Goal: Transaction & Acquisition: Purchase product/service

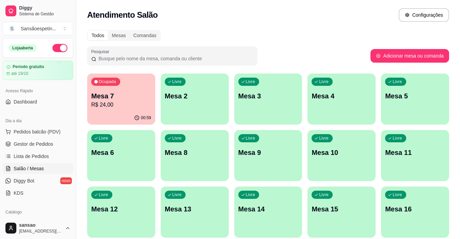
click at [110, 88] on div "Ocupada Mesa 7 R$ 24,00" at bounding box center [121, 92] width 68 height 38
click at [34, 131] on span "Pedidos balcão (PDV)" at bounding box center [37, 131] width 47 height 7
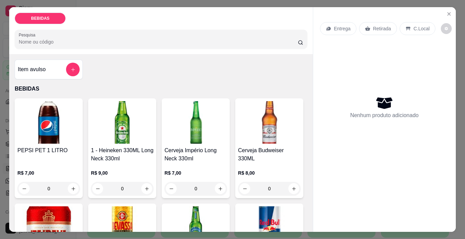
click at [67, 125] on img at bounding box center [48, 122] width 63 height 43
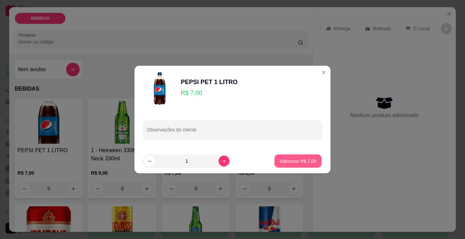
click at [310, 163] on p "Adicionar R$ 7,00" at bounding box center [297, 161] width 37 height 6
type input "1"
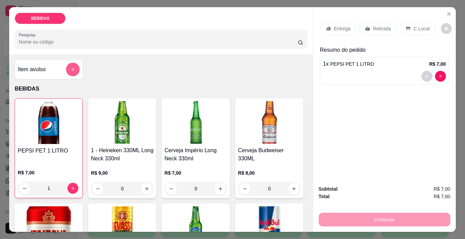
click at [70, 68] on icon "add-separate-item" at bounding box center [72, 69] width 5 height 5
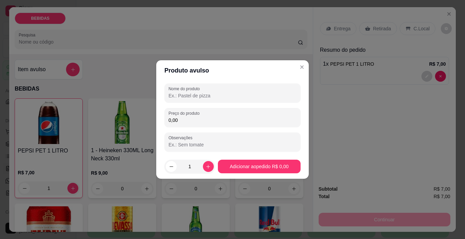
click at [187, 96] on input "Nome do produto" at bounding box center [232, 95] width 128 height 7
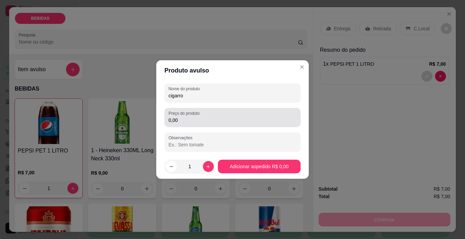
type input "cigarro"
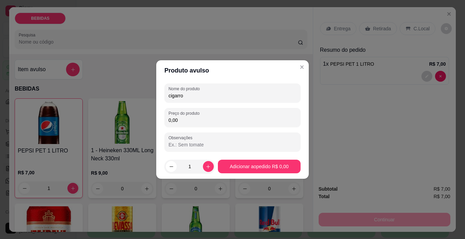
click at [187, 118] on input "0,00" at bounding box center [232, 120] width 128 height 7
type input "4,50"
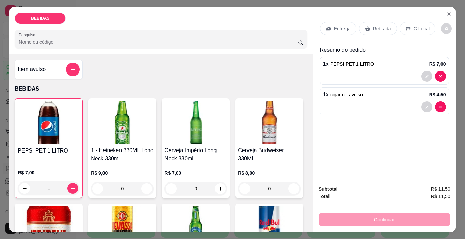
click at [143, 166] on div "R$ 9,00 0" at bounding box center [122, 179] width 63 height 33
click at [141, 158] on h4 "1 - Heineken 330ML Long Neck 330ml" at bounding box center [122, 154] width 63 height 16
click at [118, 115] on img at bounding box center [122, 122] width 63 height 43
click at [147, 186] on icon "increase-product-quantity" at bounding box center [146, 188] width 5 height 5
type input "1"
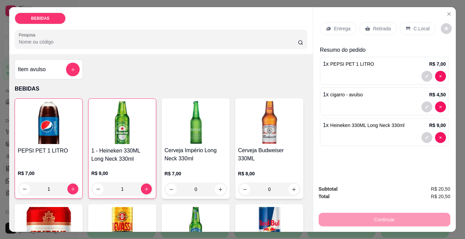
click at [373, 25] on p "Retirada" at bounding box center [382, 28] width 18 height 7
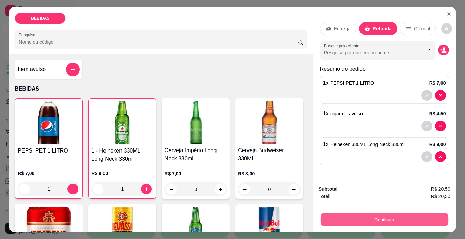
click at [439, 215] on button "Continuar" at bounding box center [384, 219] width 128 height 13
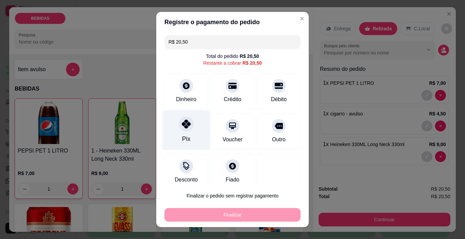
click at [181, 131] on div at bounding box center [186, 124] width 15 height 15
type input "R$ 0,00"
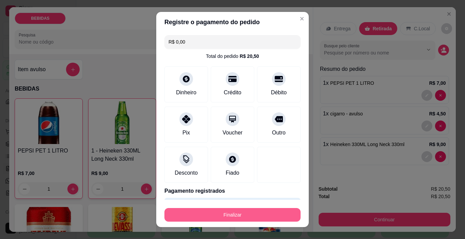
click at [248, 213] on button "Finalizar" at bounding box center [232, 215] width 136 height 14
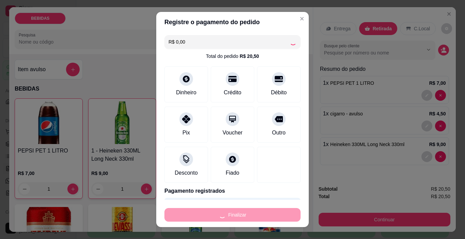
type input "0"
type input "-R$ 20,50"
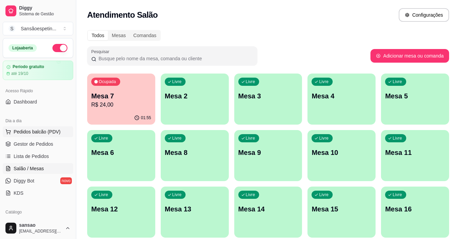
click at [38, 134] on span "Pedidos balcão (PDV)" at bounding box center [37, 131] width 47 height 7
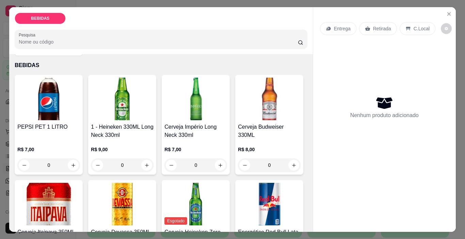
scroll to position [68, 0]
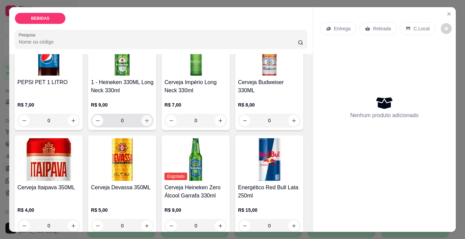
click at [145, 118] on icon "increase-product-quantity" at bounding box center [146, 120] width 5 height 5
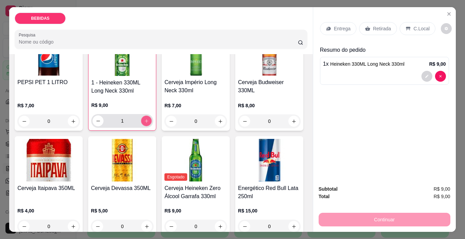
click at [146, 118] on icon "increase-product-quantity" at bounding box center [146, 120] width 5 height 5
type input "2"
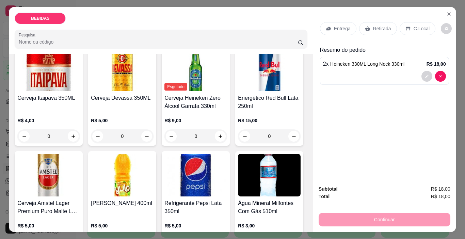
scroll to position [170, 0]
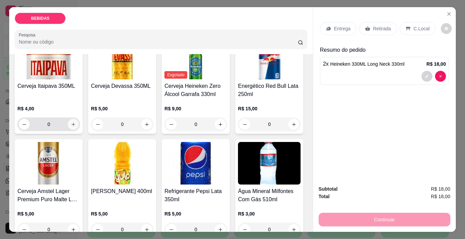
click at [79, 119] on button "increase-product-quantity" at bounding box center [73, 124] width 11 height 11
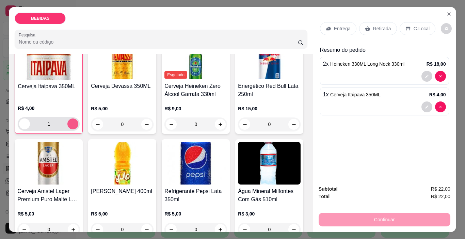
click at [76, 121] on icon "increase-product-quantity" at bounding box center [72, 123] width 5 height 5
type input "3"
click at [373, 27] on p "Retirada" at bounding box center [382, 28] width 18 height 7
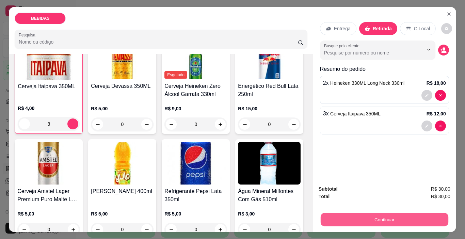
click at [391, 213] on button "Continuar" at bounding box center [384, 219] width 128 height 13
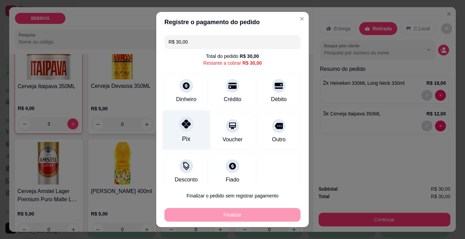
click at [181, 119] on div at bounding box center [186, 124] width 15 height 15
type input "R$ 0,00"
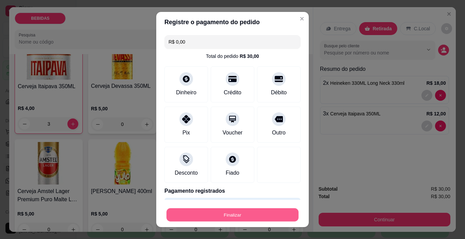
click at [248, 210] on button "Finalizar" at bounding box center [232, 214] width 132 height 13
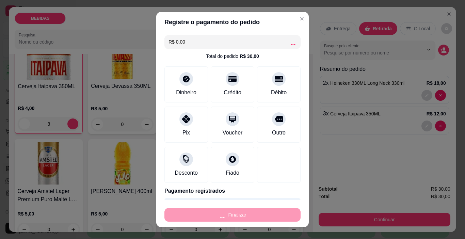
type input "0"
type input "-R$ 30,00"
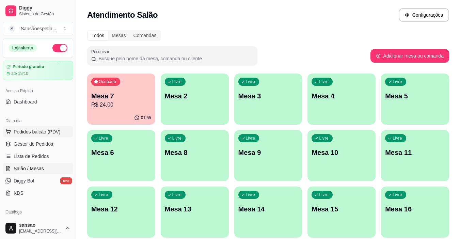
click at [37, 130] on span "Pedidos balcão (PDV)" at bounding box center [37, 131] width 47 height 7
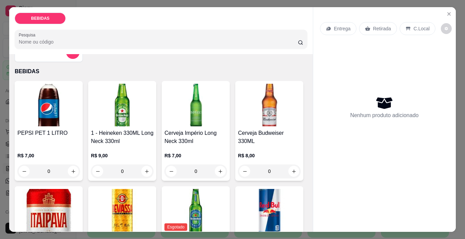
scroll to position [34, 0]
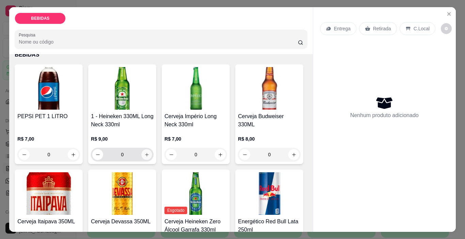
click at [145, 153] on icon "increase-product-quantity" at bounding box center [146, 154] width 3 height 3
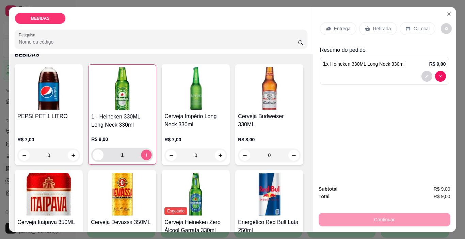
click at [146, 152] on icon "increase-product-quantity" at bounding box center [146, 154] width 5 height 5
type input "2"
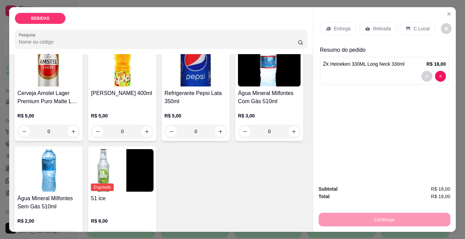
scroll to position [340, 0]
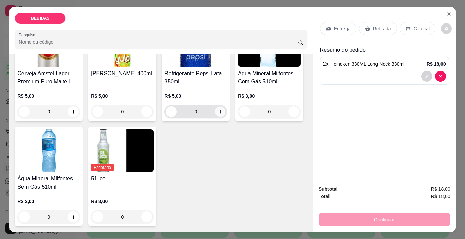
click at [218, 114] on icon "increase-product-quantity" at bounding box center [220, 111] width 5 height 5
type input "1"
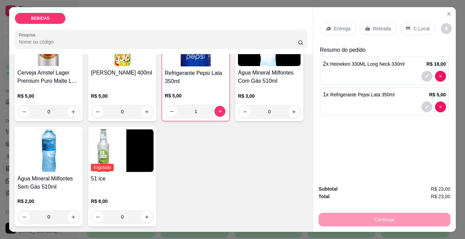
scroll to position [385, 0]
click at [75, 216] on button "increase-product-quantity" at bounding box center [73, 217] width 11 height 11
type input "1"
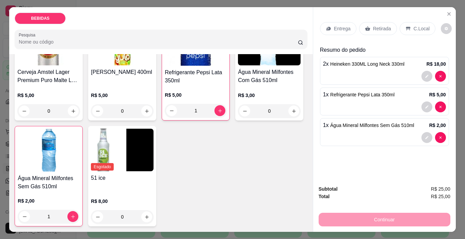
click at [379, 26] on p "Retirada" at bounding box center [382, 28] width 18 height 7
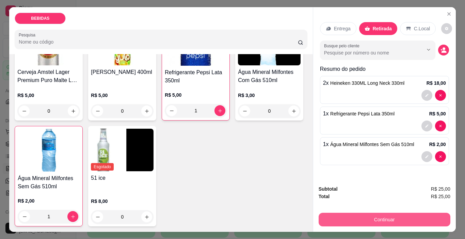
click at [370, 215] on button "Continuar" at bounding box center [384, 220] width 132 height 14
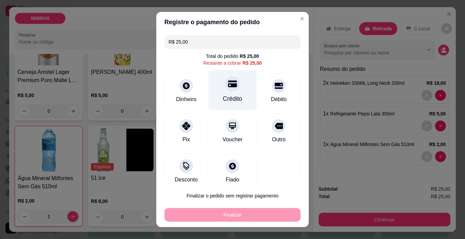
click at [223, 96] on div "Crédito" at bounding box center [232, 98] width 19 height 9
type input "R$ 0,00"
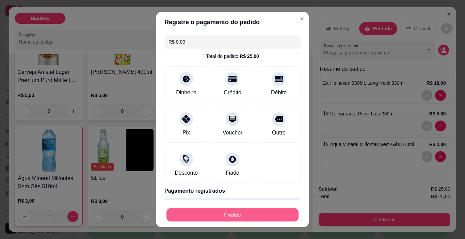
click at [263, 209] on button "Finalizar" at bounding box center [232, 214] width 132 height 13
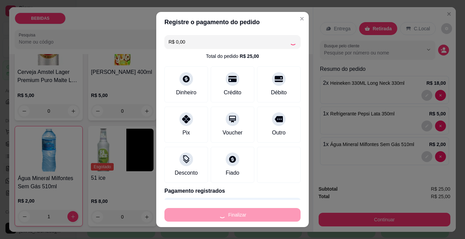
type input "0"
type input "-R$ 25,00"
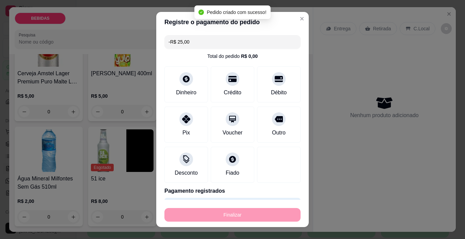
scroll to position [384, 0]
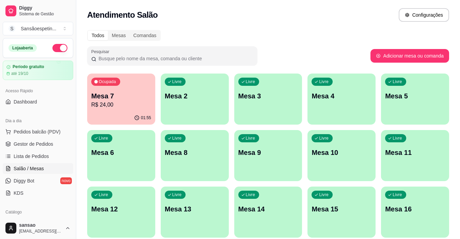
click at [121, 98] on p "Mesa 7" at bounding box center [121, 96] width 60 height 10
click at [49, 126] on button "Pedidos balcão (PDV)" at bounding box center [38, 131] width 70 height 11
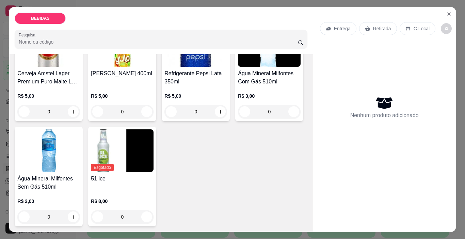
scroll to position [384, 0]
click at [144, 214] on icon "increase-product-quantity" at bounding box center [146, 216] width 5 height 5
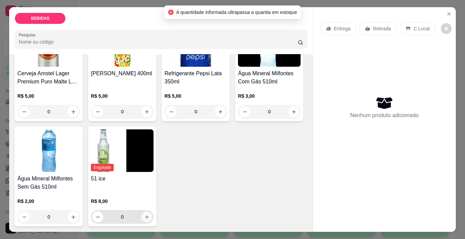
click at [144, 214] on icon "increase-product-quantity" at bounding box center [146, 216] width 5 height 5
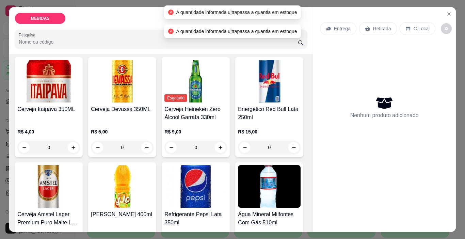
scroll to position [146, 0]
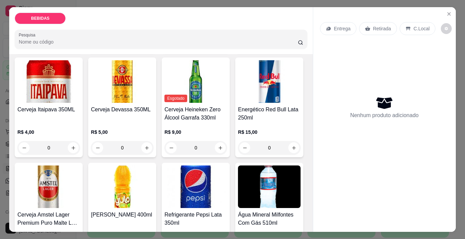
click at [288, 48] on button "increase-product-quantity" at bounding box center [293, 42] width 11 height 11
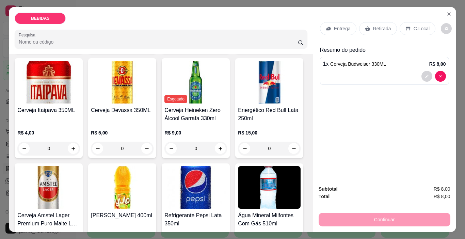
click at [288, 48] on button "increase-product-quantity" at bounding box center [293, 43] width 11 height 11
click at [288, 48] on button "increase-product-quantity" at bounding box center [293, 42] width 11 height 11
type input "3"
click at [378, 25] on p "Retirada" at bounding box center [382, 28] width 18 height 7
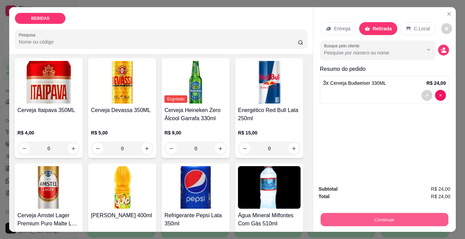
click at [344, 214] on button "Continuar" at bounding box center [384, 219] width 128 height 13
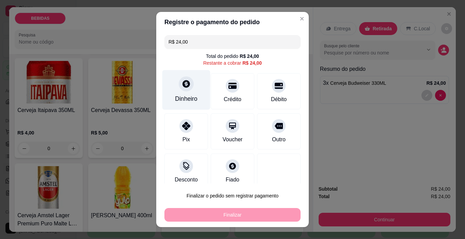
click at [167, 97] on div "Dinheiro" at bounding box center [186, 90] width 48 height 40
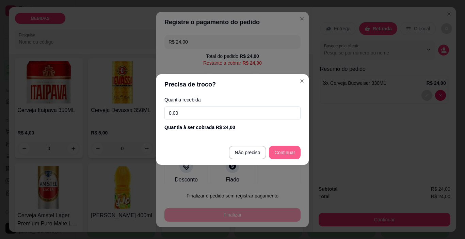
type input "R$ 0,00"
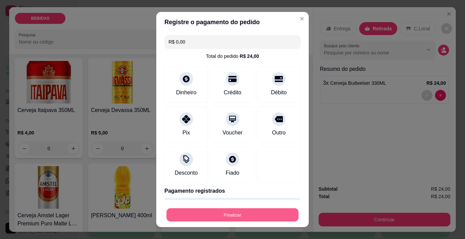
click at [269, 215] on button "Finalizar" at bounding box center [232, 214] width 132 height 13
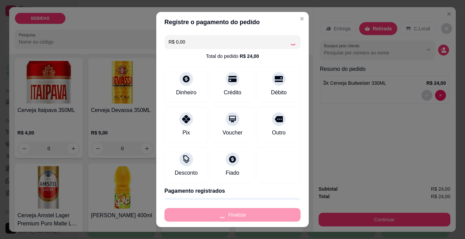
type input "0"
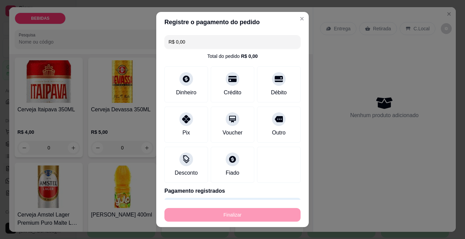
type input "-R$ 24,00"
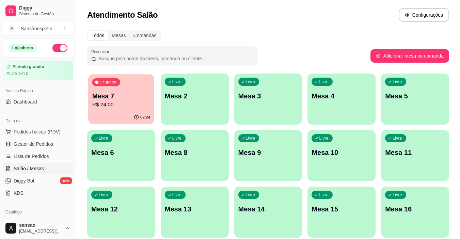
click at [125, 105] on p "R$ 24,00" at bounding box center [121, 105] width 58 height 8
click at [46, 133] on span "Pedidos balcão (PDV)" at bounding box center [37, 131] width 47 height 7
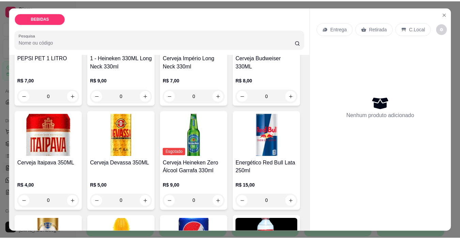
scroll to position [102, 0]
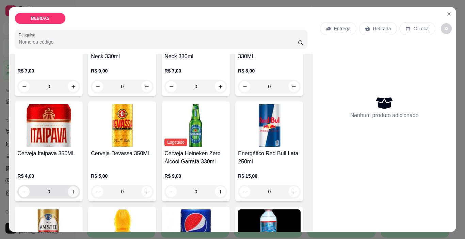
click at [76, 189] on icon "increase-product-quantity" at bounding box center [73, 191] width 5 height 5
type input "1"
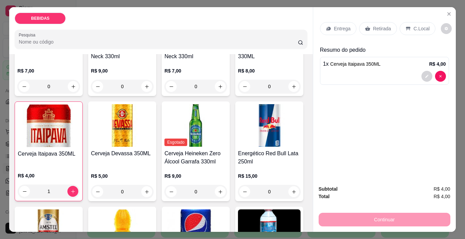
click at [376, 27] on p "Retirada" at bounding box center [382, 28] width 18 height 7
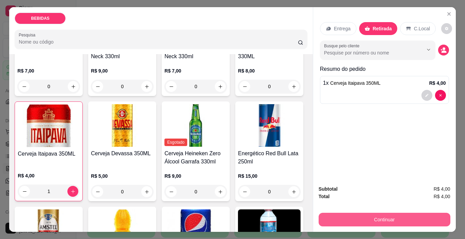
click at [376, 217] on button "Continuar" at bounding box center [384, 220] width 132 height 14
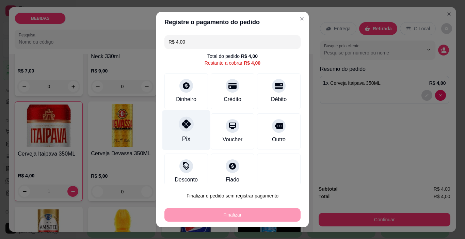
click at [182, 128] on icon at bounding box center [186, 123] width 9 height 9
type input "R$ 0,00"
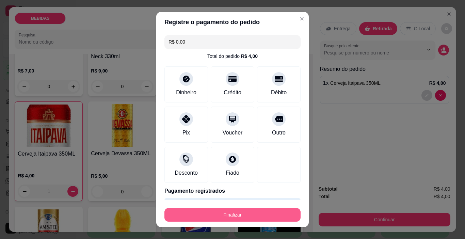
click at [218, 219] on button "Finalizar" at bounding box center [232, 215] width 136 height 14
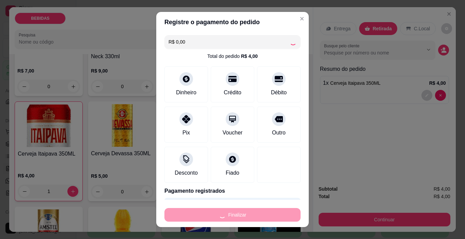
type input "0"
type input "-R$ 4,00"
